Goal: Find specific page/section: Find specific page/section

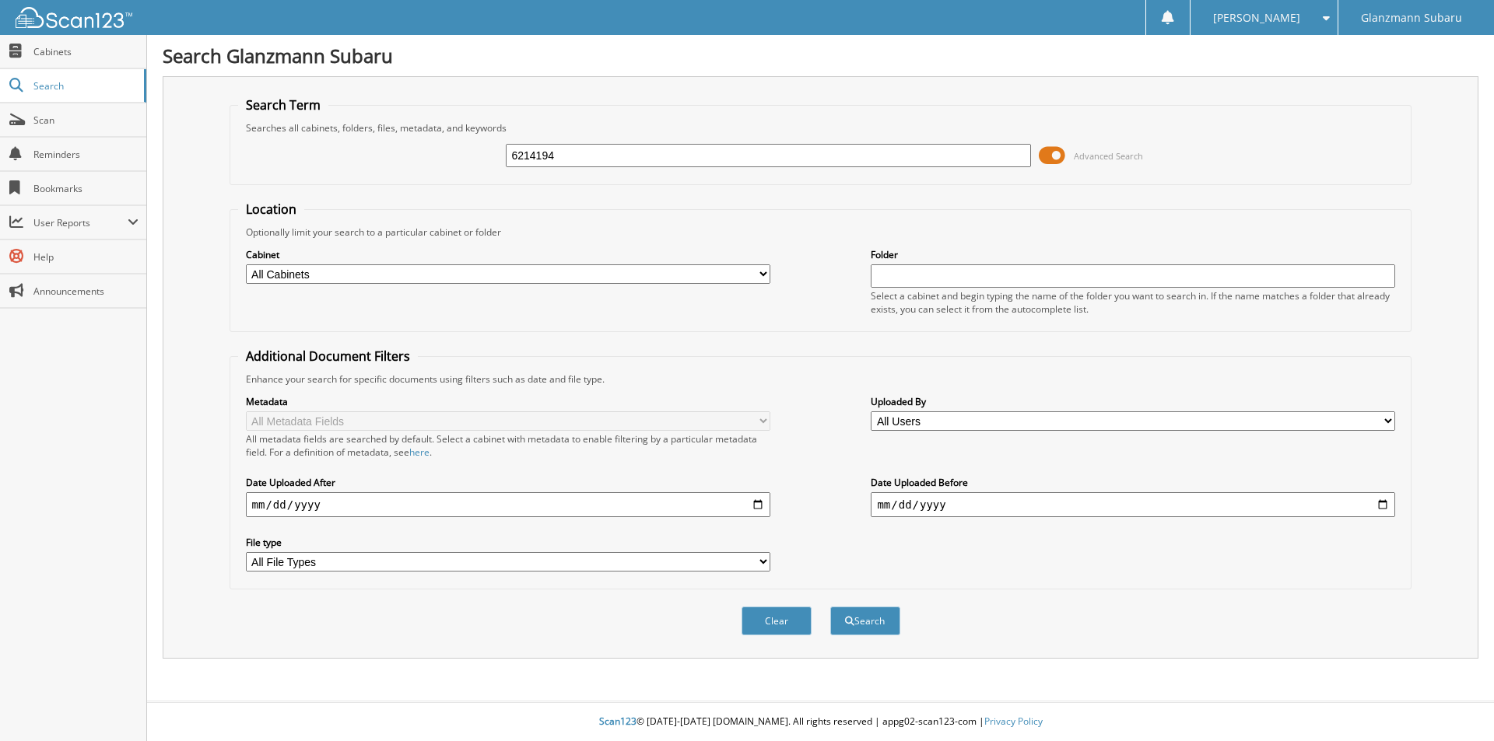
type input "6214194"
click at [830, 607] on button "Search" at bounding box center [865, 621] width 70 height 29
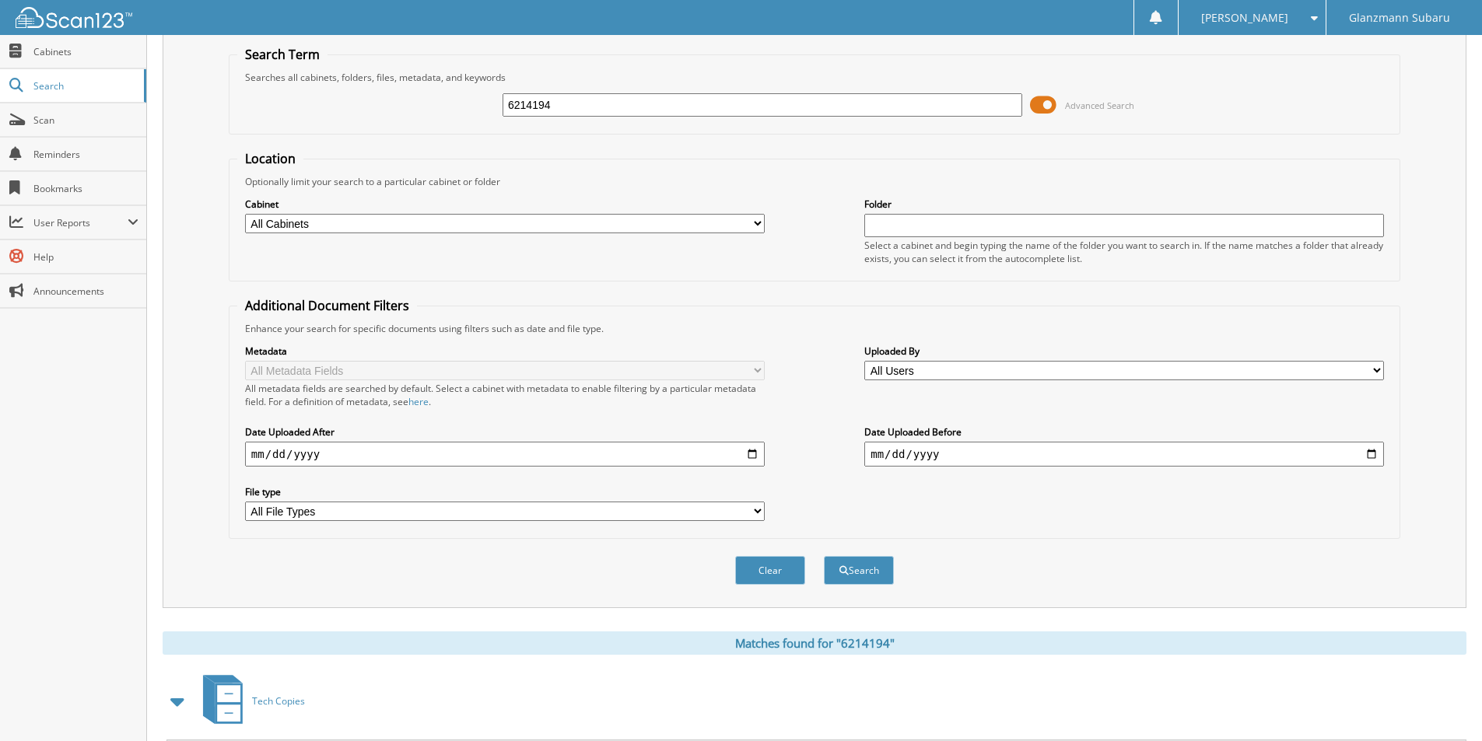
scroll to position [410, 0]
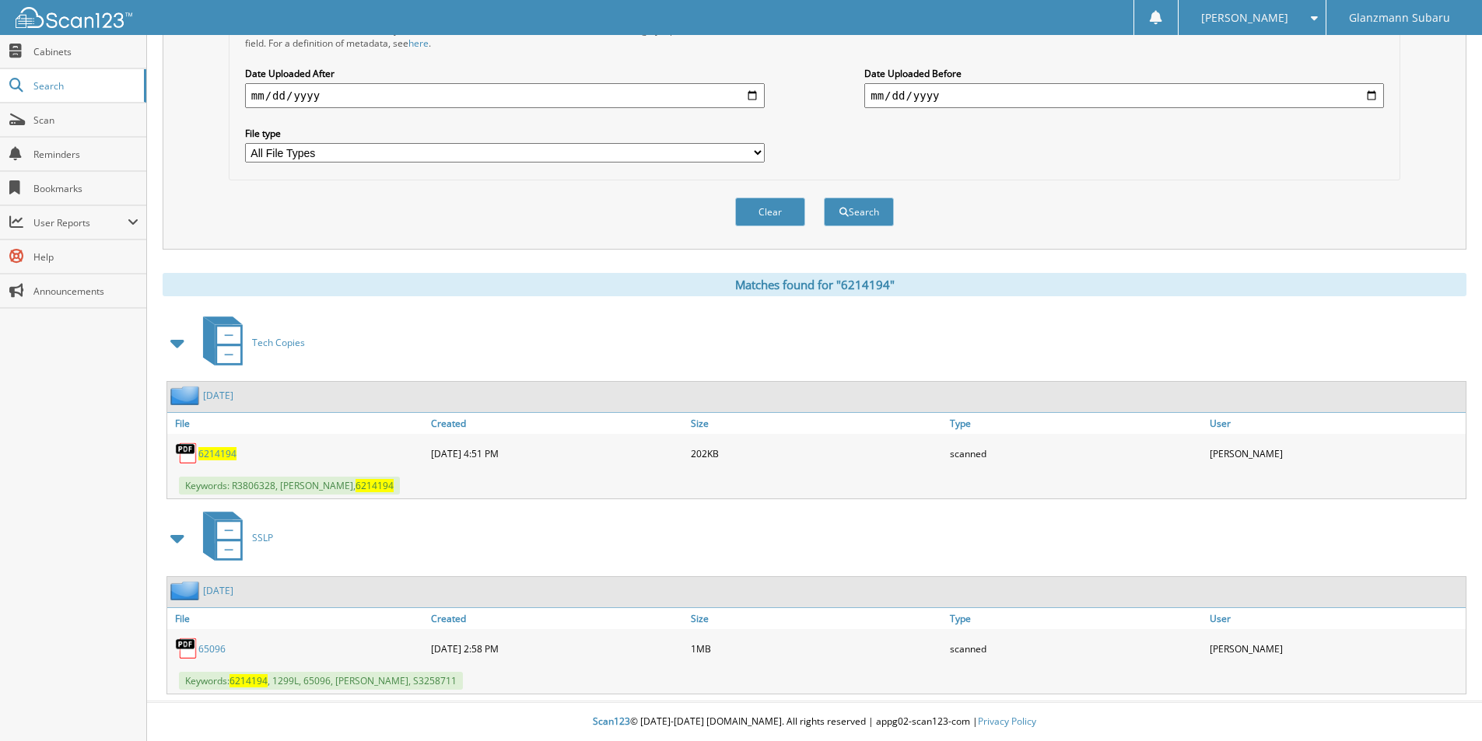
click at [213, 454] on span "6214194" at bounding box center [217, 453] width 38 height 13
click at [72, 58] on link "Cabinets" at bounding box center [73, 51] width 146 height 33
